Goal: Obtain resource: Obtain resource

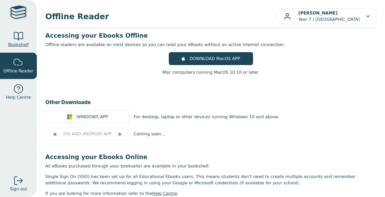
click at [16, 40] on div at bounding box center [18, 36] width 11 height 11
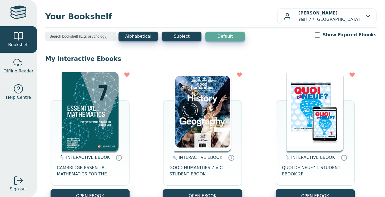
scroll to position [39, 0]
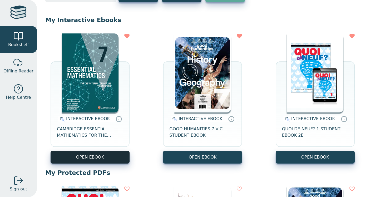
click at [111, 155] on button "OPEN EBOOK" at bounding box center [90, 157] width 79 height 13
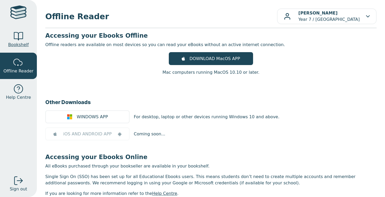
click at [6, 44] on link "Bookshelf" at bounding box center [18, 39] width 37 height 26
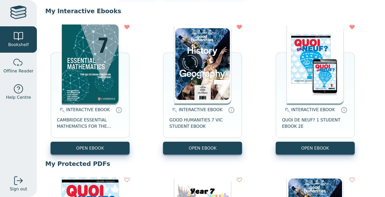
scroll to position [55, 0]
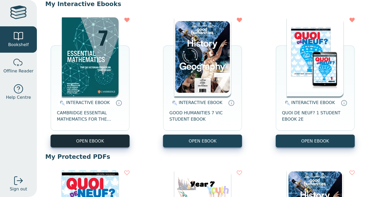
click at [125, 140] on button "OPEN EBOOK" at bounding box center [90, 141] width 79 height 13
